Goal: Information Seeking & Learning: Learn about a topic

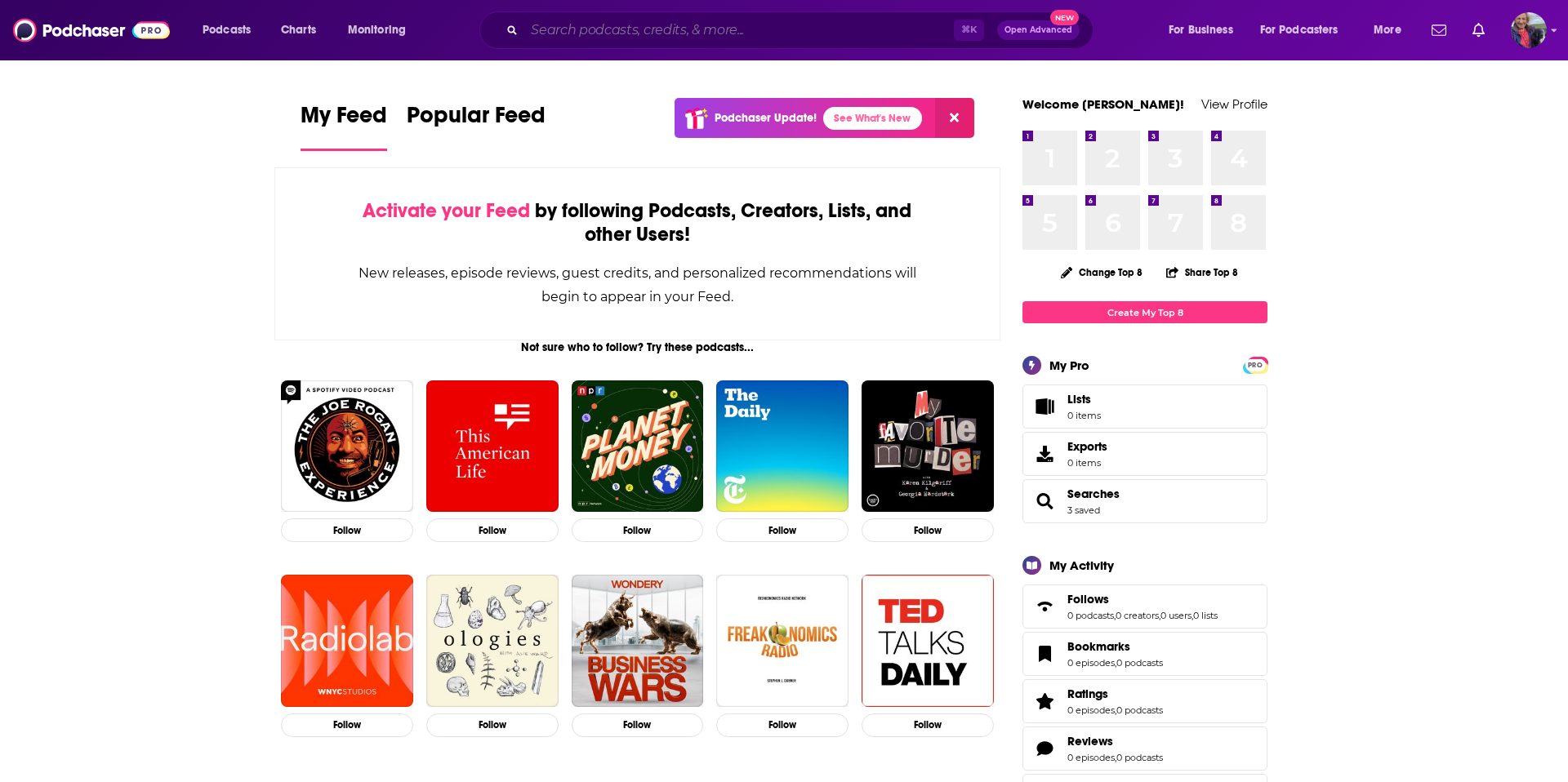
click at [596, 23] on input "Search podcasts, credits, & more..." at bounding box center [738, 30] width 429 height 26
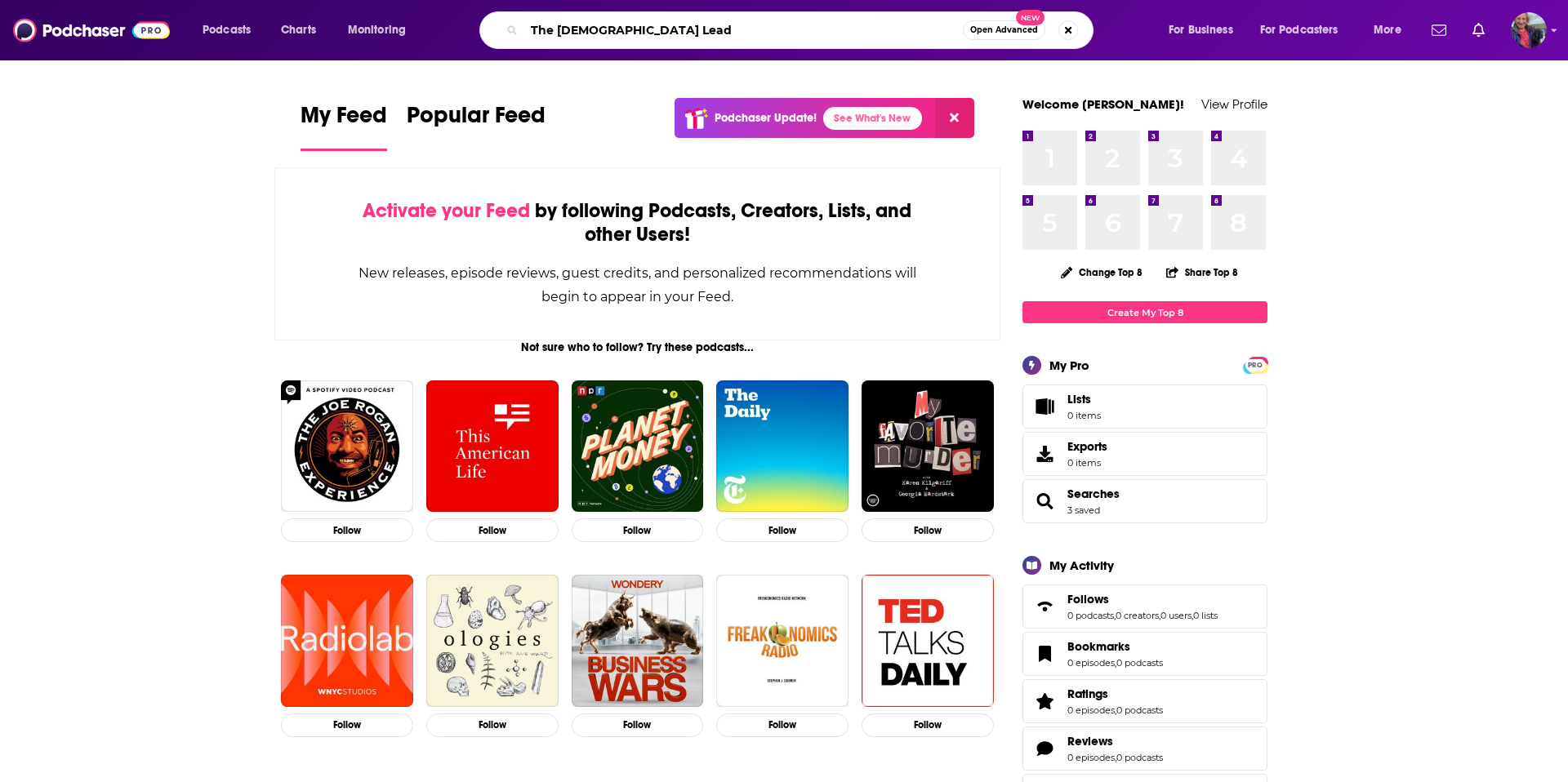
type input "The [DEMOGRAPHIC_DATA] Lead"
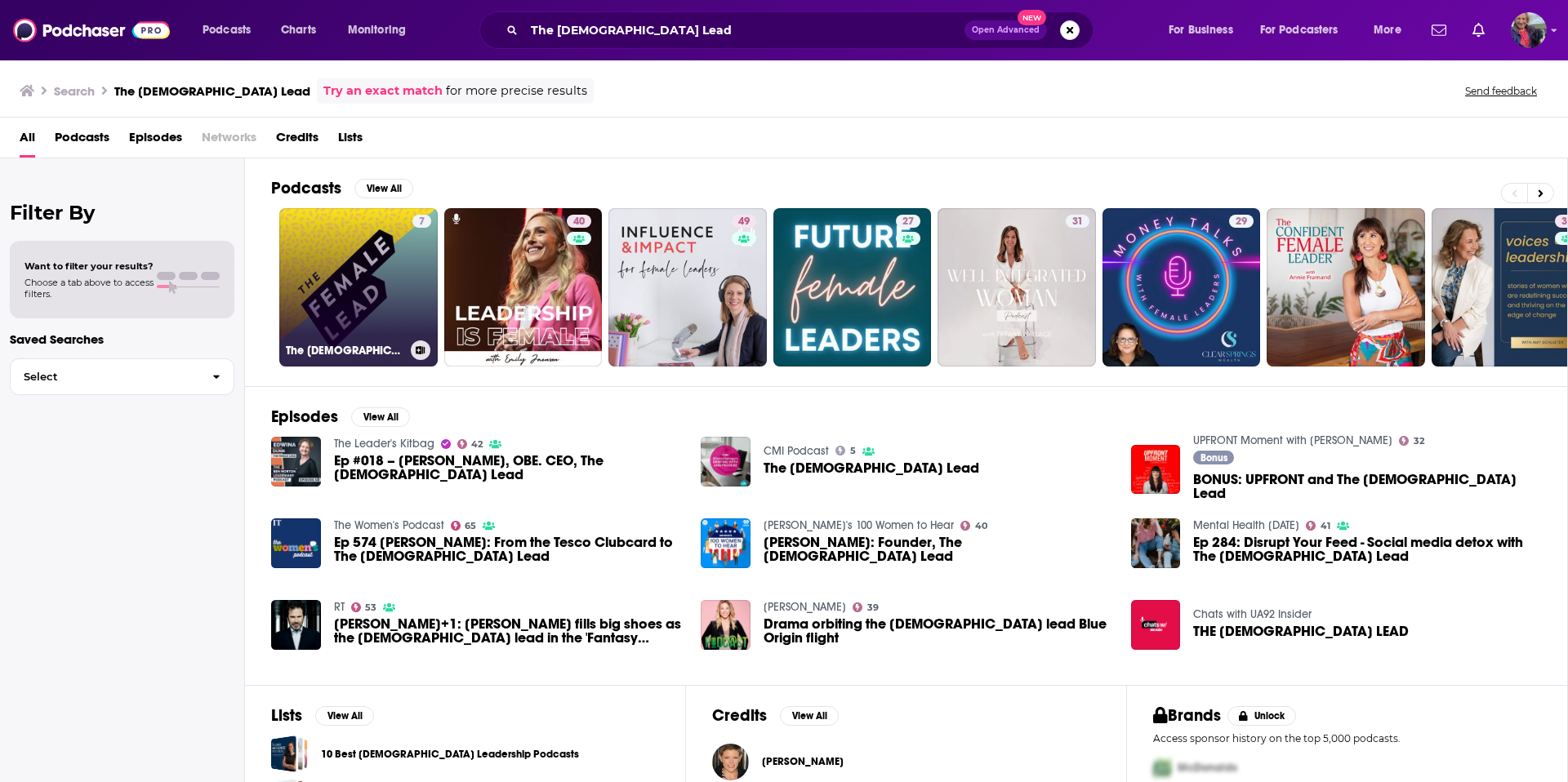
click at [326, 275] on link "7 The [DEMOGRAPHIC_DATA] Lead" at bounding box center [359, 287] width 158 height 158
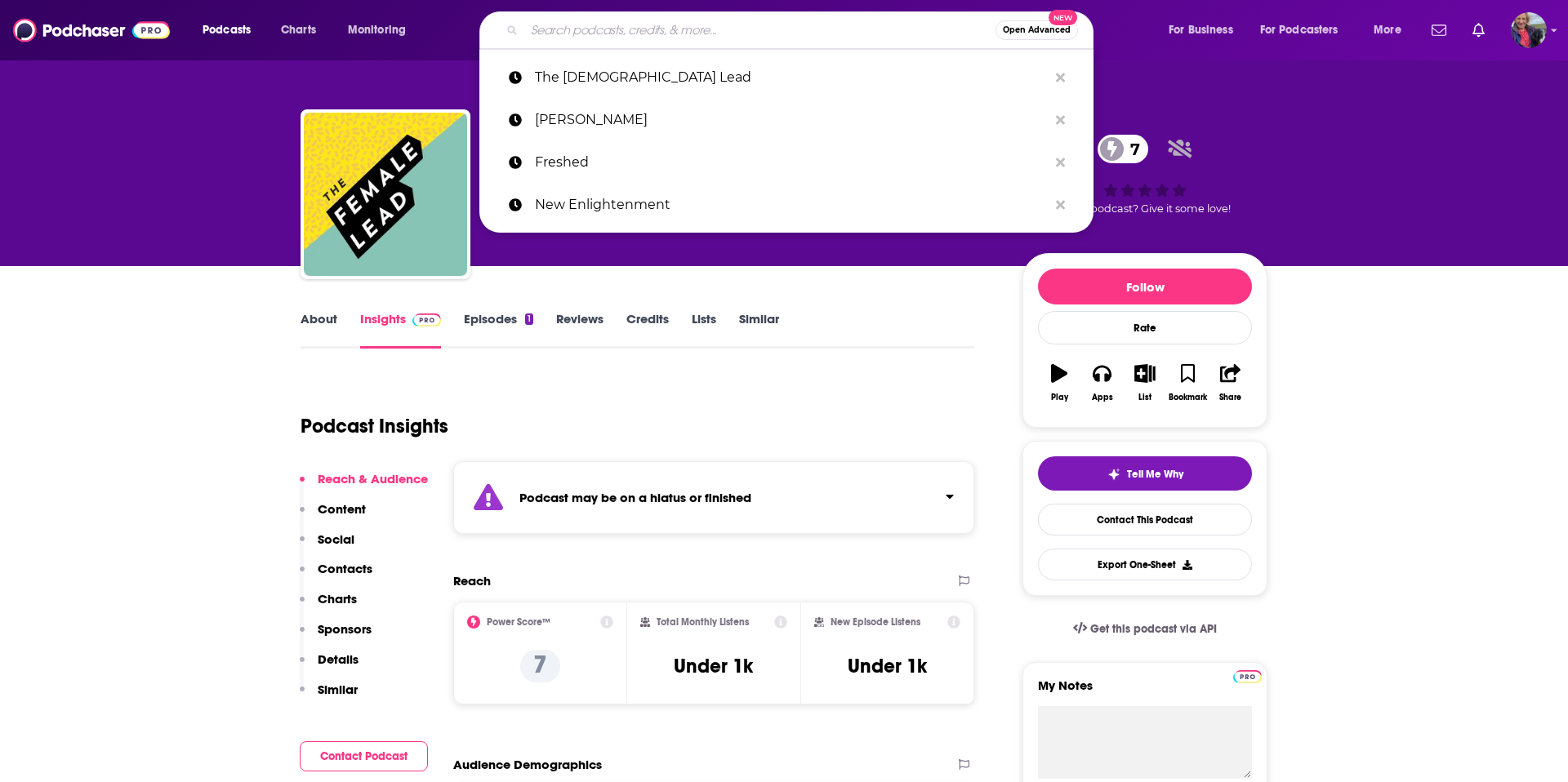
click at [734, 30] on input "Search podcasts, credits, & more..." at bounding box center [760, 30] width 472 height 26
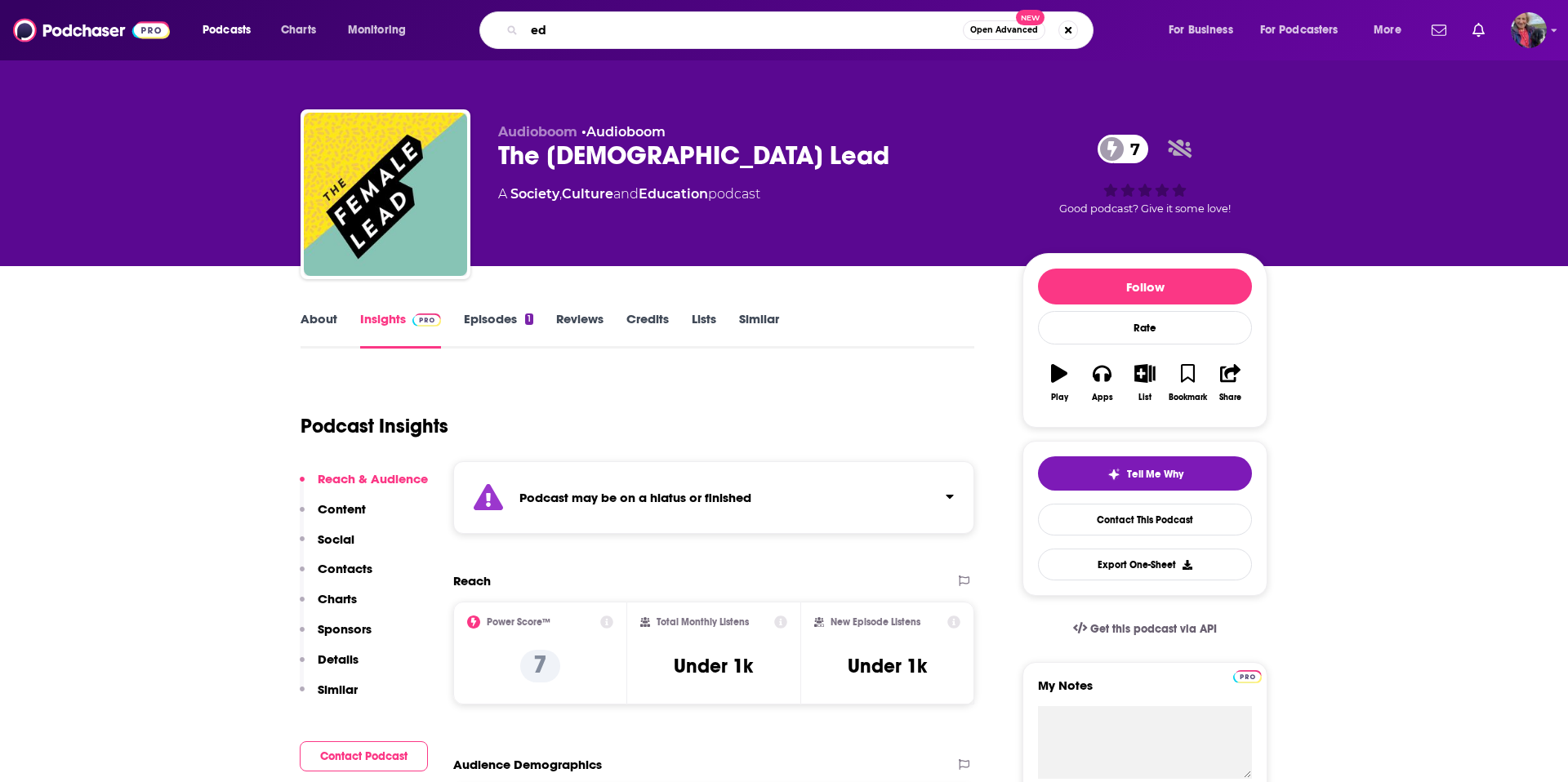
type input "e"
type input "higher education"
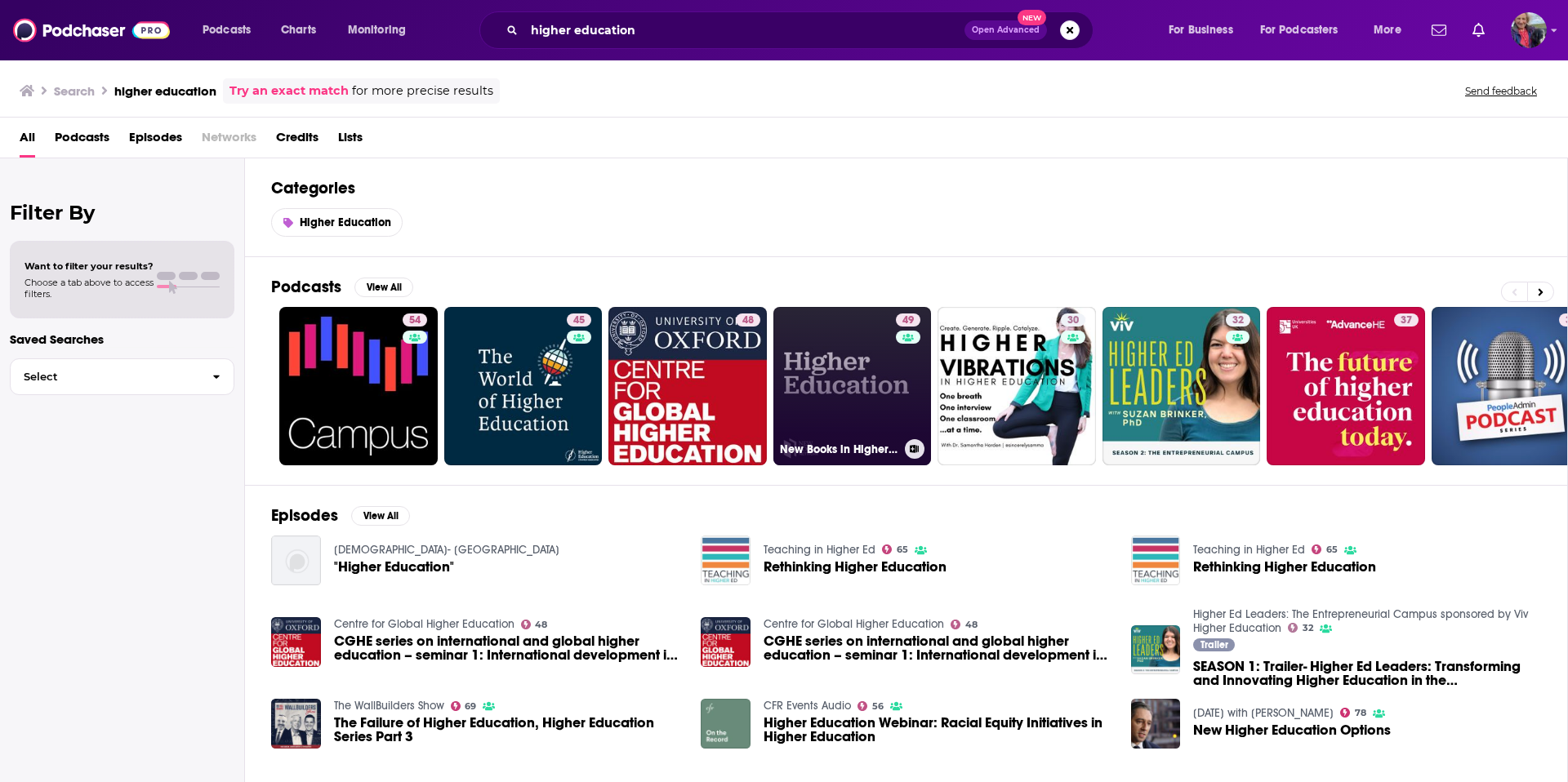
click at [862, 422] on link "49 New Books in Higher Education" at bounding box center [853, 386] width 158 height 158
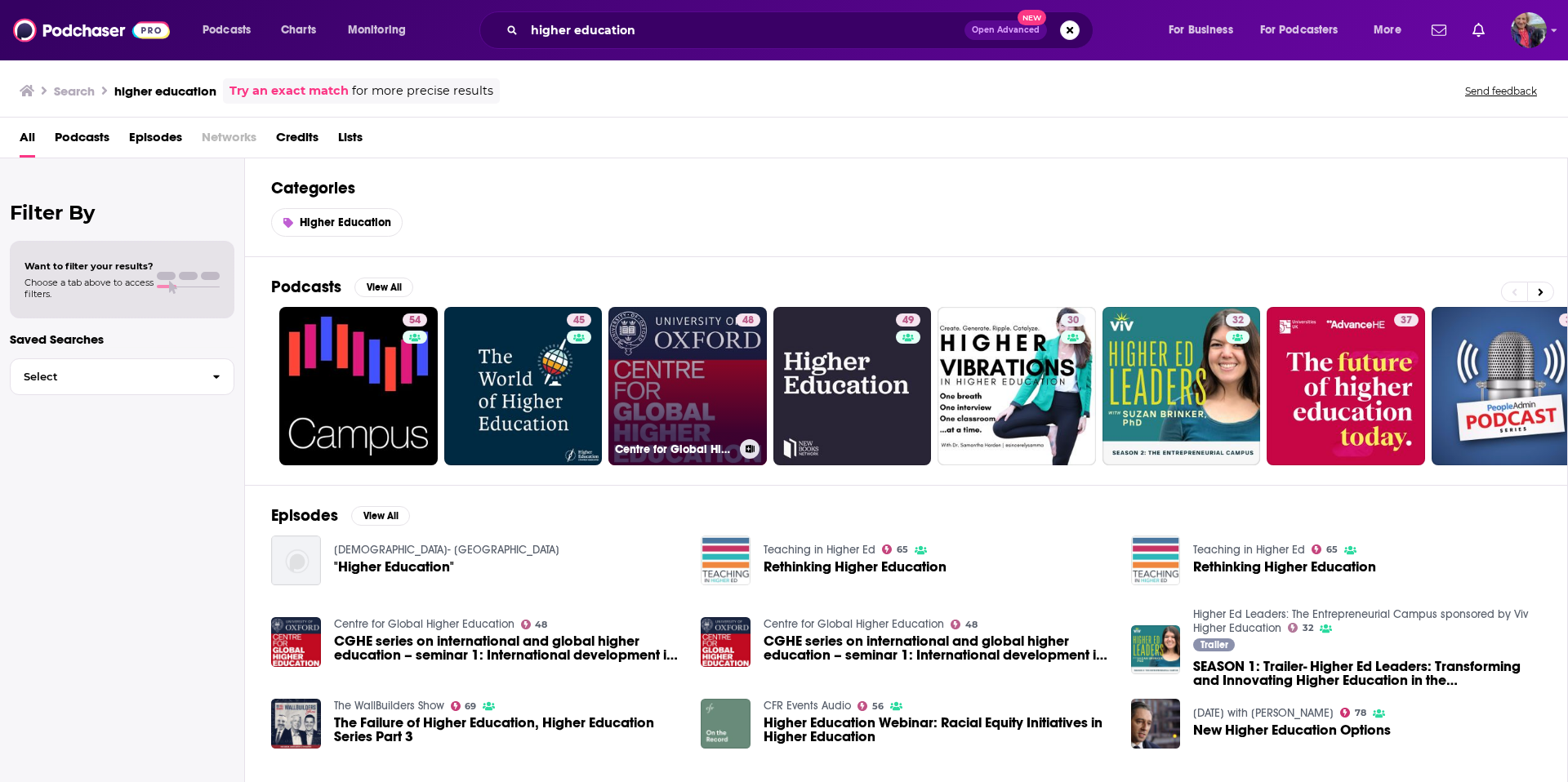
click at [698, 398] on link "48 Centre for Global Higher Education" at bounding box center [688, 386] width 158 height 158
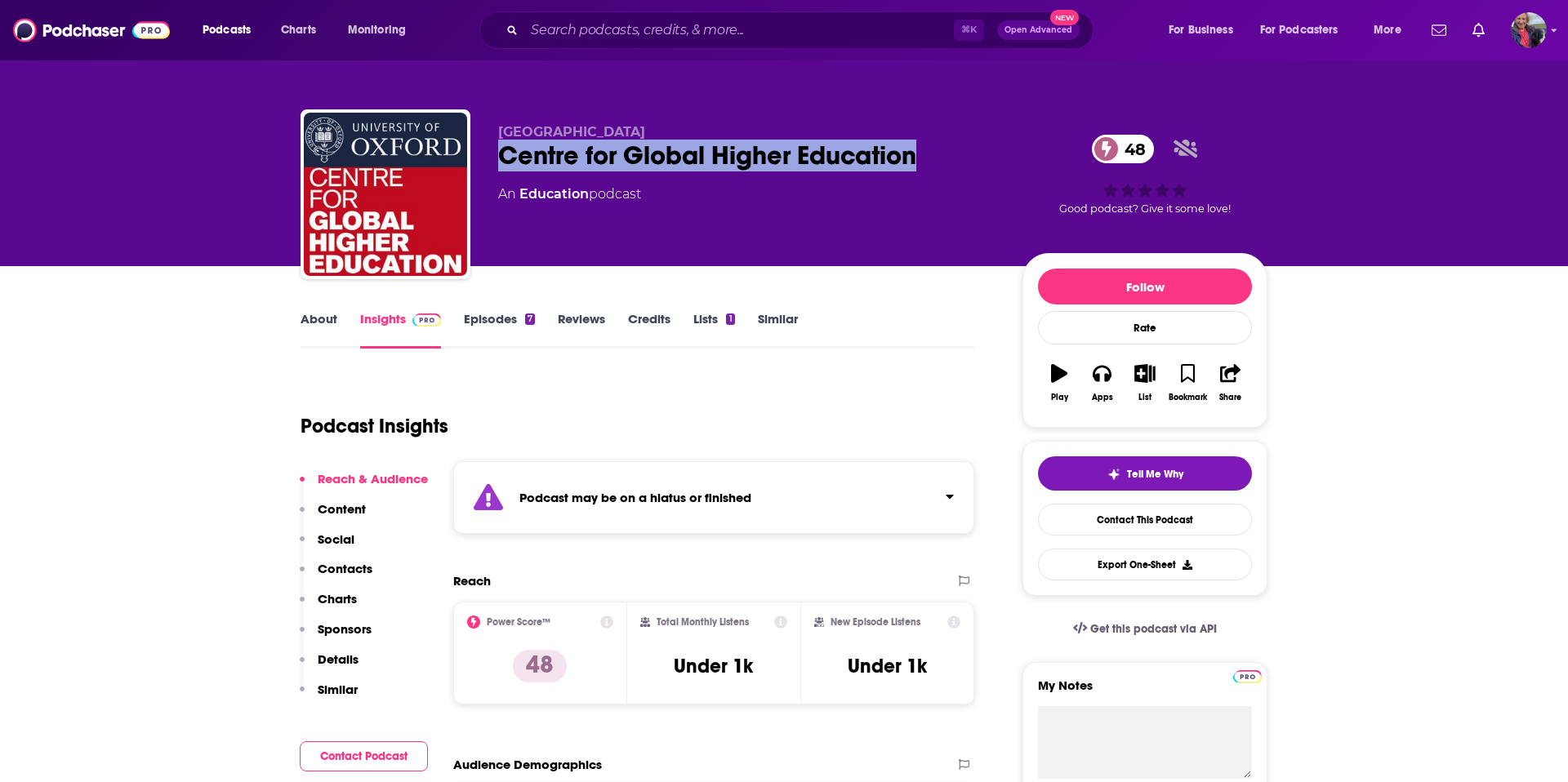
drag, startPoint x: 923, startPoint y: 155, endPoint x: 506, endPoint y: 167, distance: 417.2
click at [506, 167] on div "Centre for Global Higher Education 48" at bounding box center [747, 155] width 498 height 32
copy h2 "Centre for Global Higher Education"
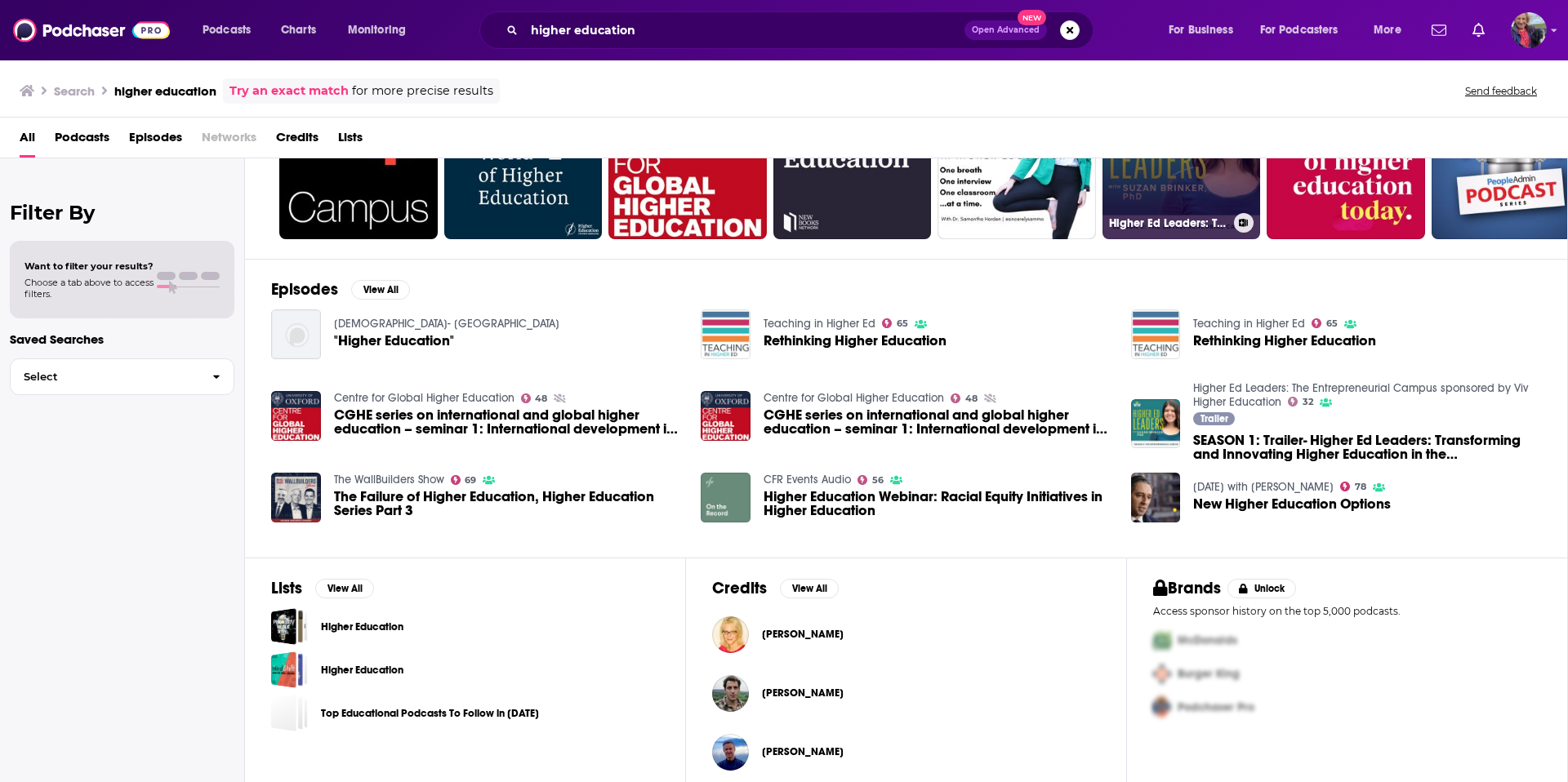
scroll to position [238, 0]
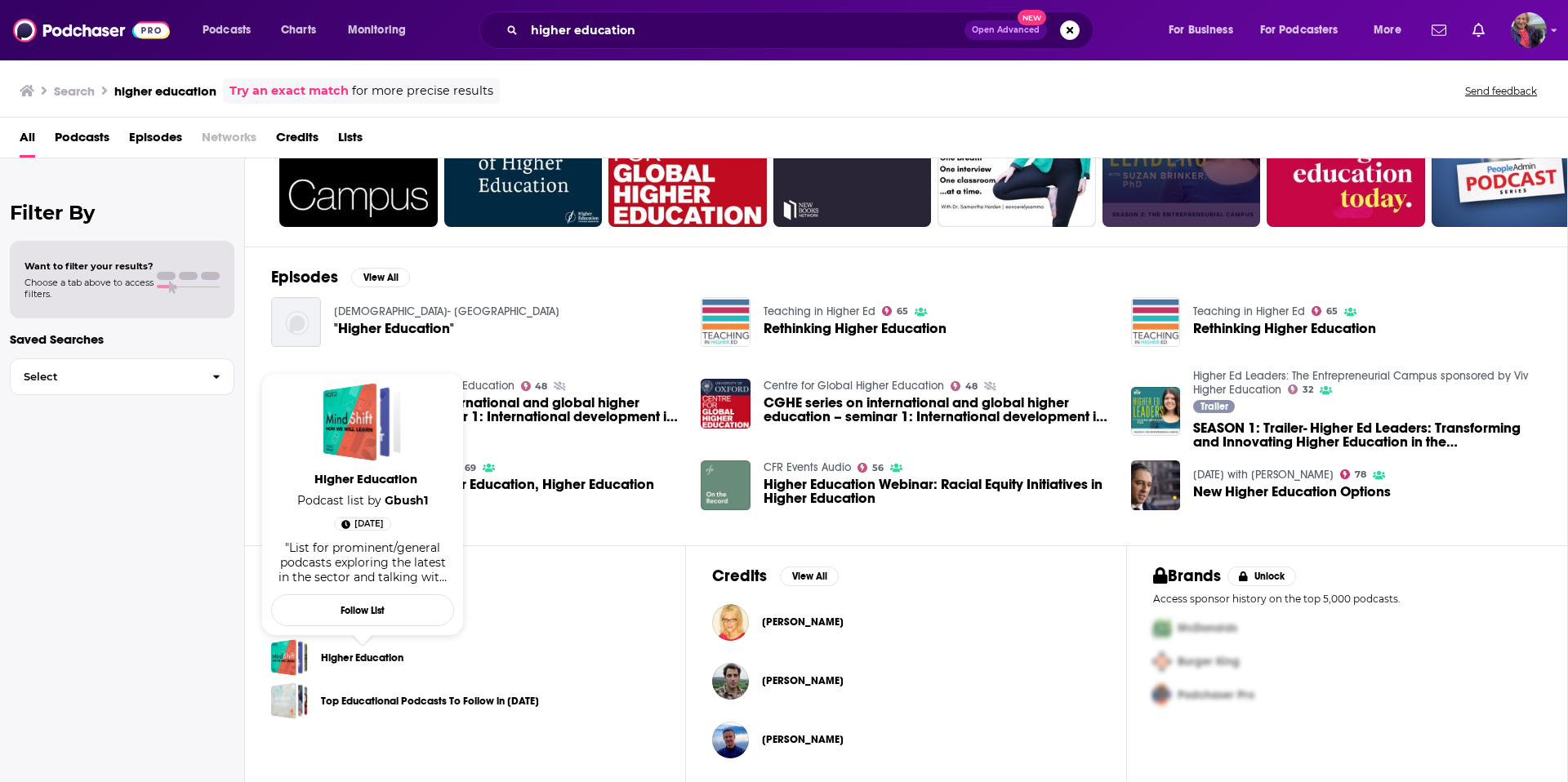
click at [360, 651] on link "Higher Education" at bounding box center [362, 658] width 83 height 18
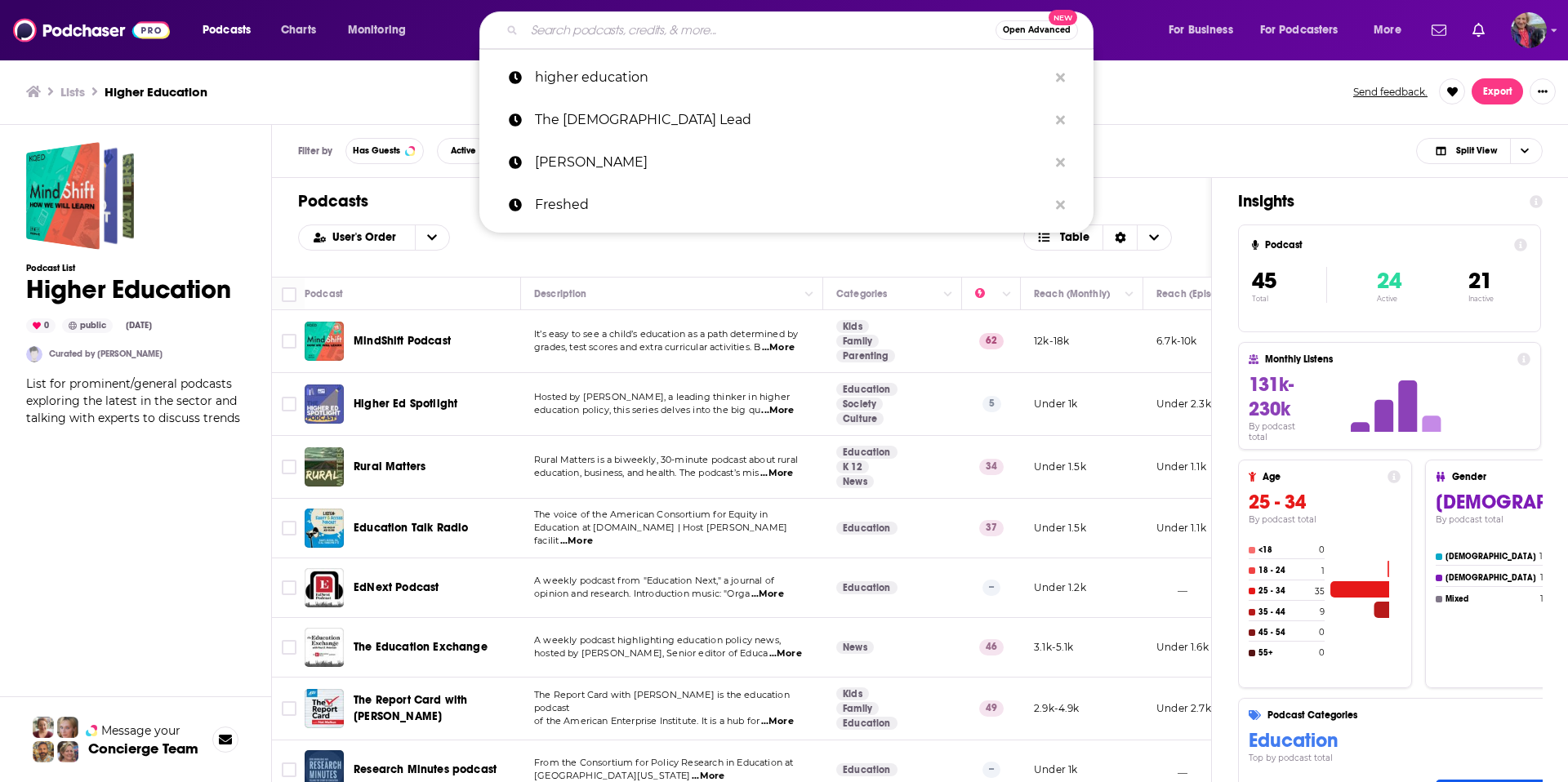
click at [579, 31] on input "Search podcasts, credits, & more..." at bounding box center [760, 30] width 472 height 26
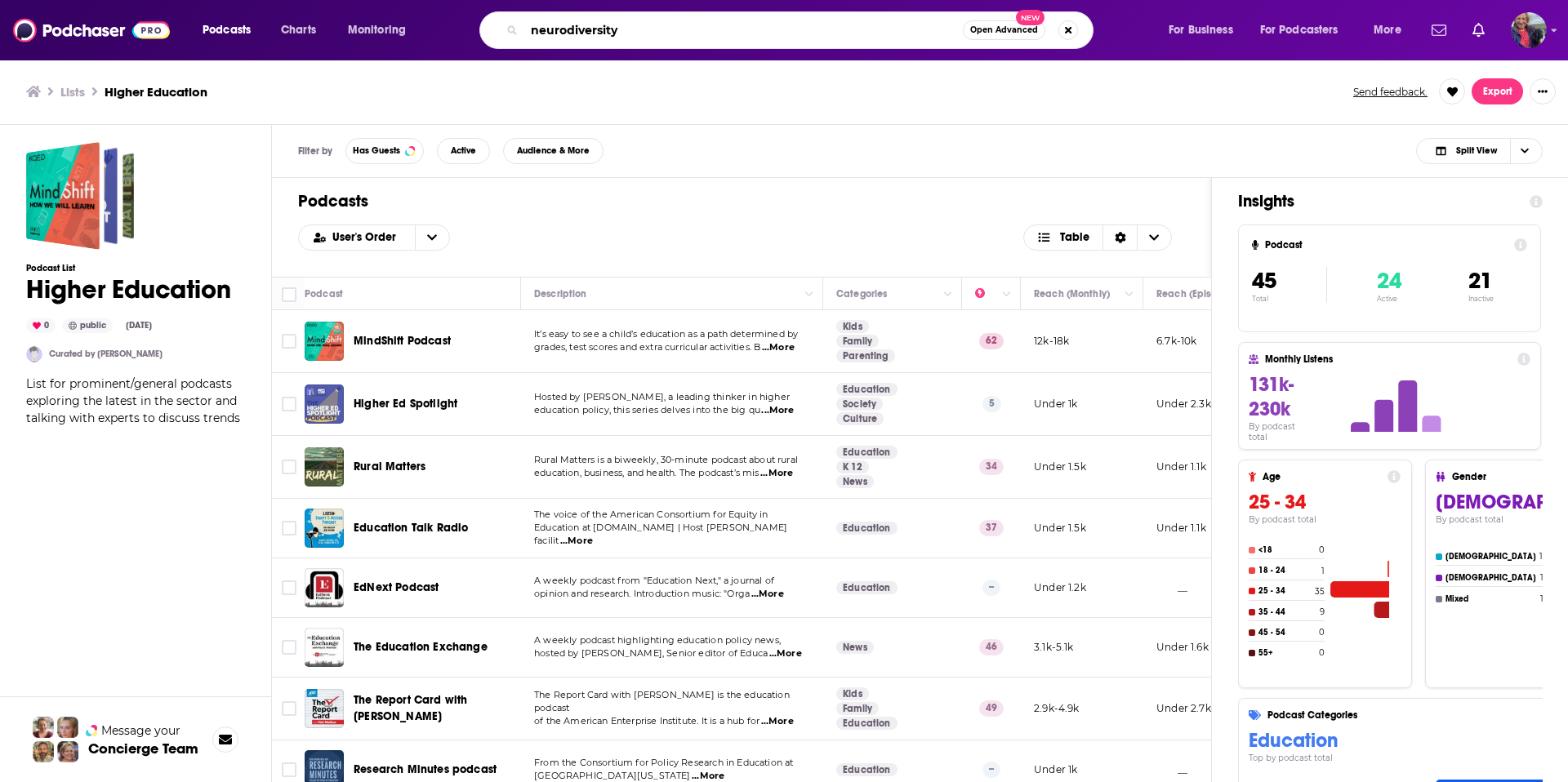
type input "neurodiversity"
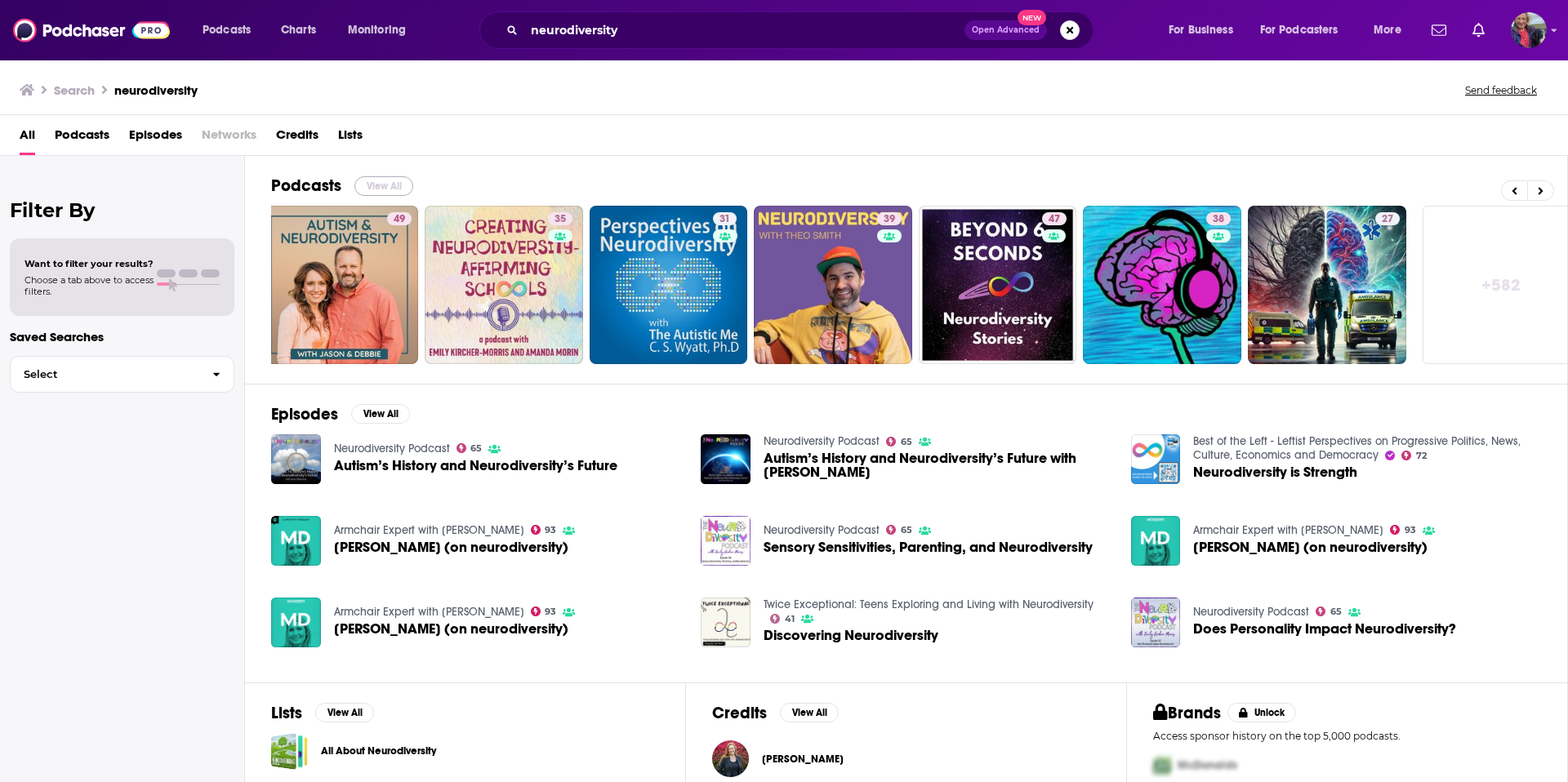
click at [379, 180] on button "View All" at bounding box center [384, 186] width 59 height 20
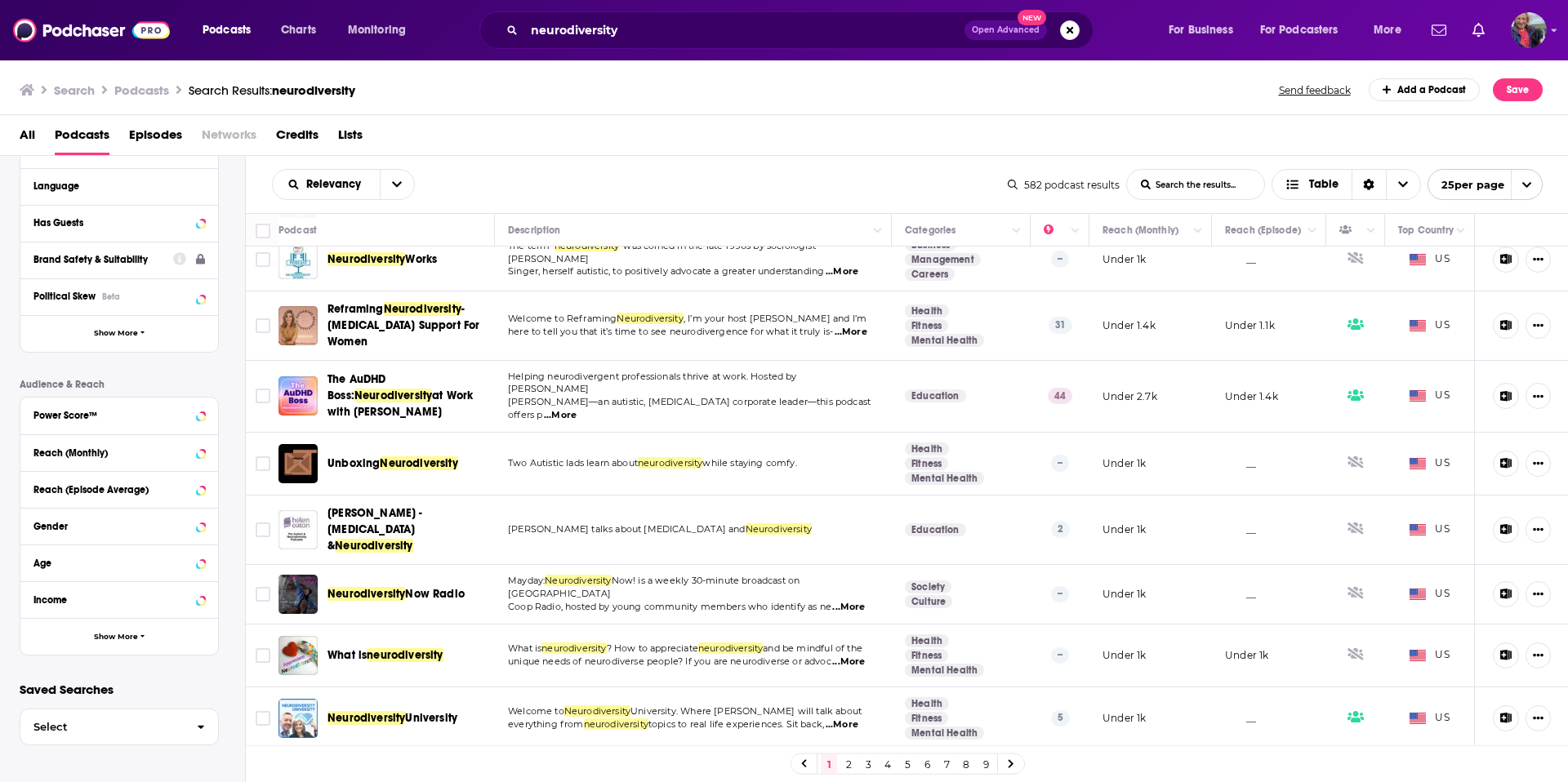
scroll to position [1084, 0]
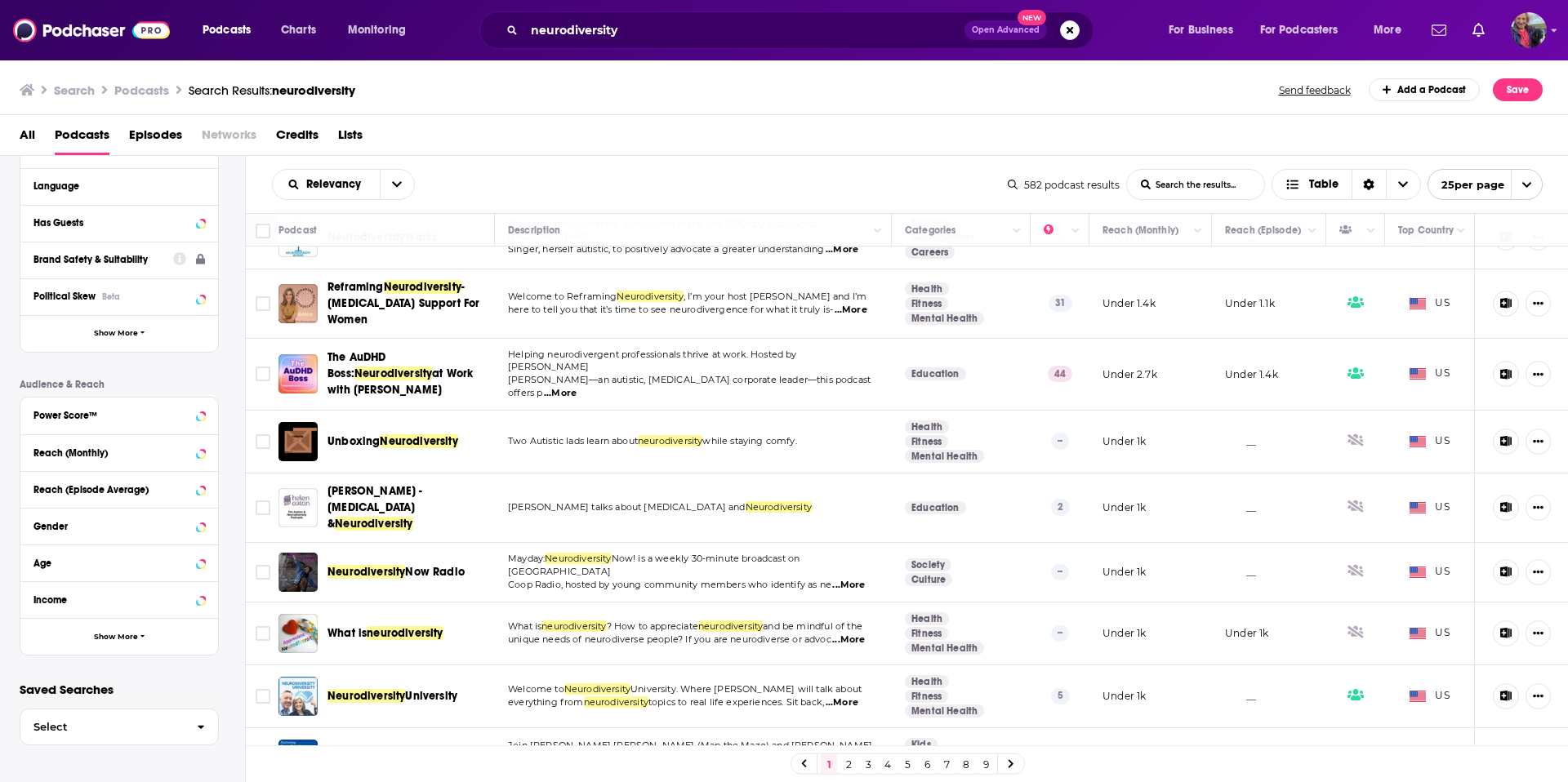
click at [843, 764] on link "2" at bounding box center [849, 764] width 16 height 20
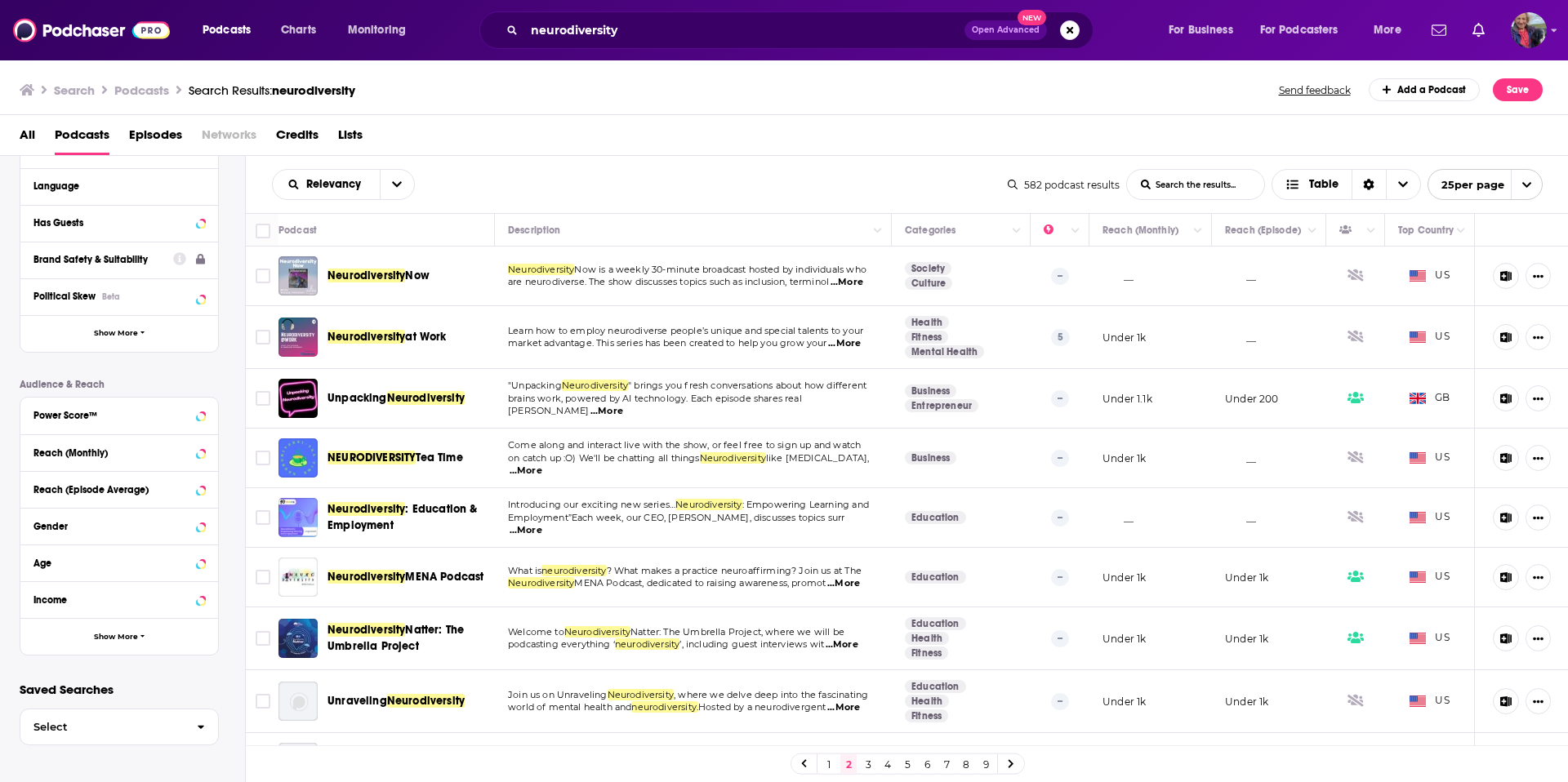
click at [623, 407] on span "...More" at bounding box center [607, 411] width 33 height 13
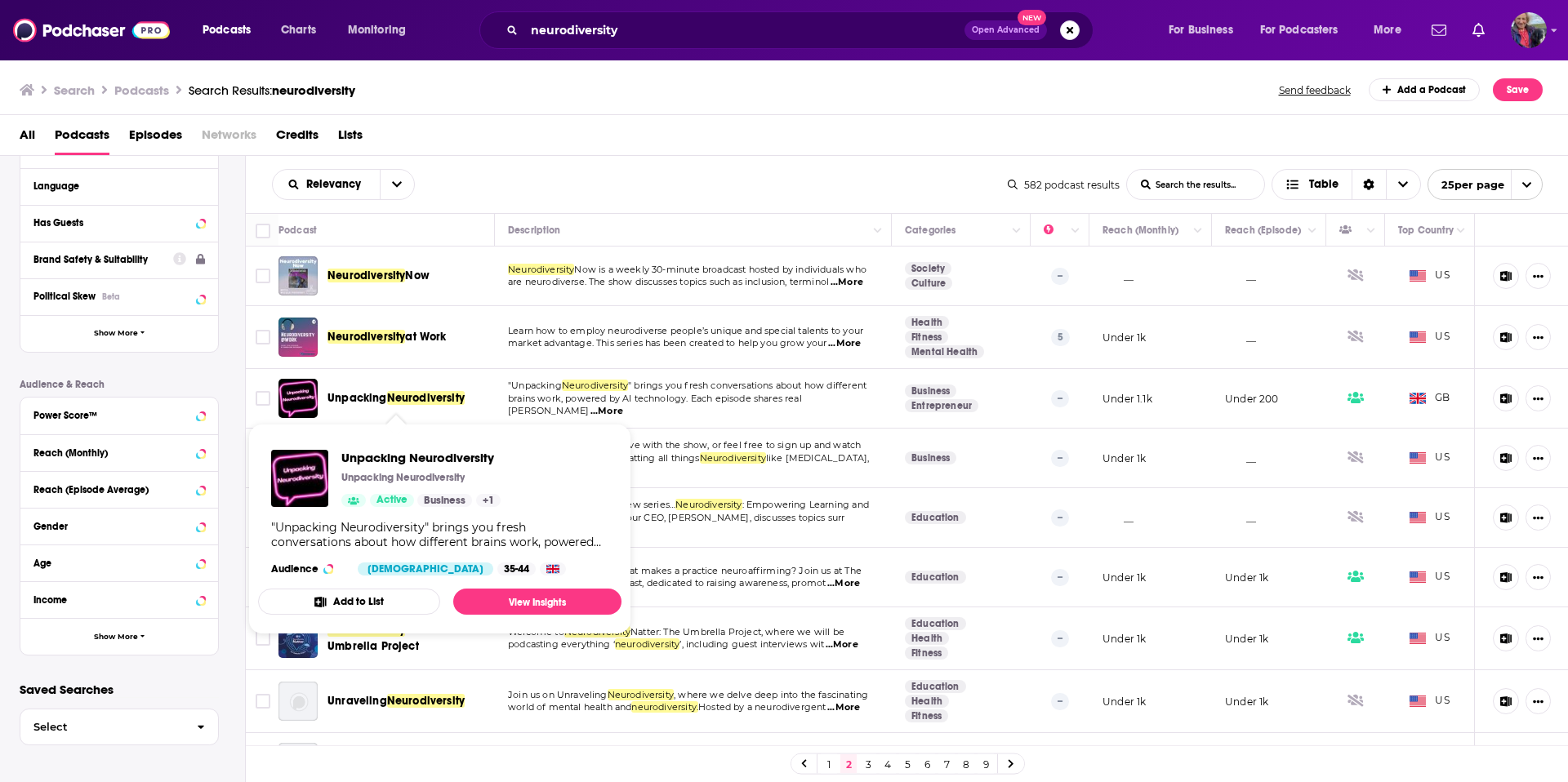
click at [361, 396] on span "Unpacking" at bounding box center [357, 398] width 59 height 14
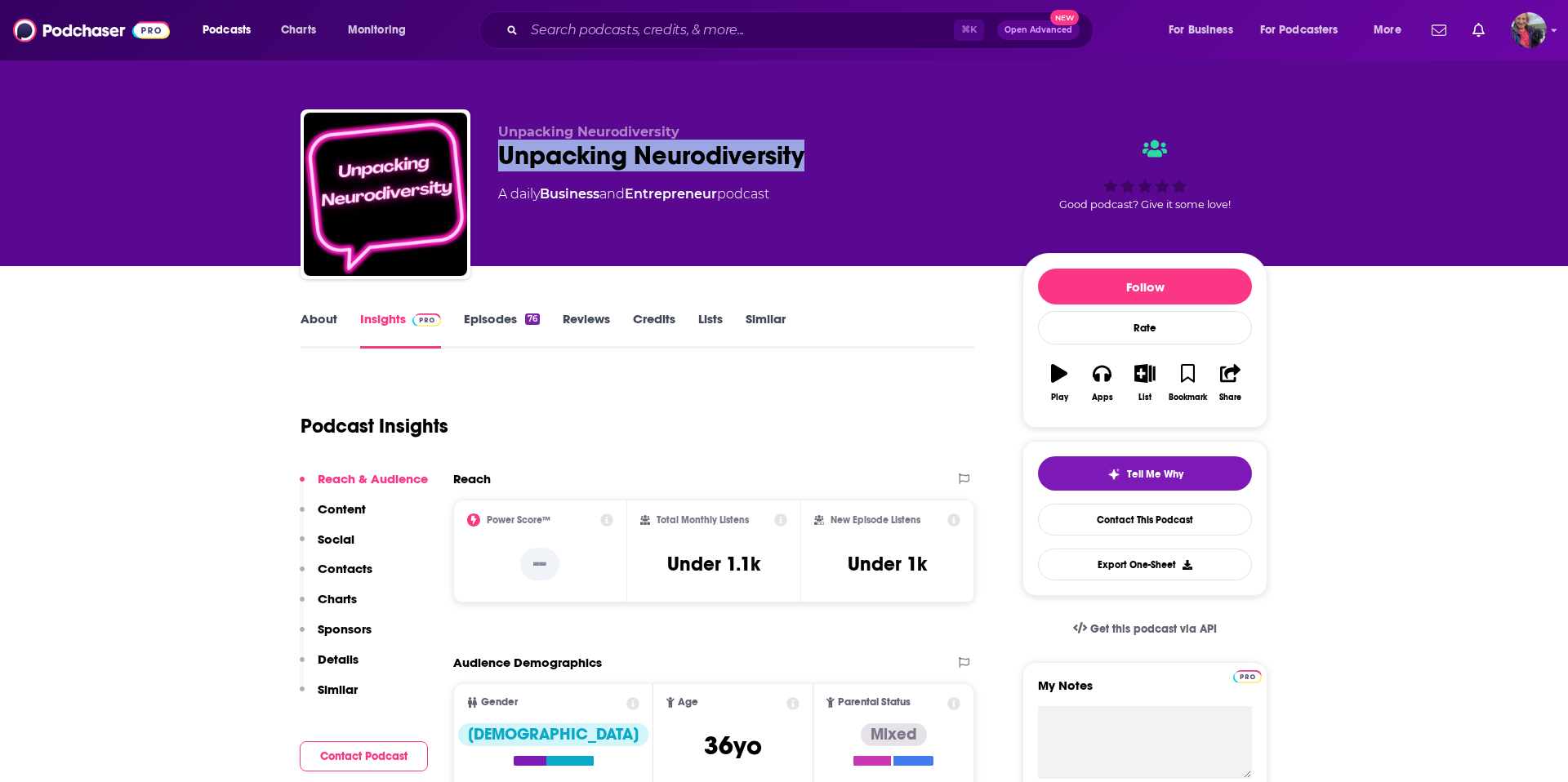
drag, startPoint x: 831, startPoint y: 154, endPoint x: 490, endPoint y: 163, distance: 341.1
click at [490, 163] on div "Unpacking Neurodiversity Unpacking Neurodiversity A daily Business and Entrepre…" at bounding box center [784, 197] width 967 height 176
copy h2 "Unpacking Neurodiversity"
